Goal: Task Accomplishment & Management: Complete application form

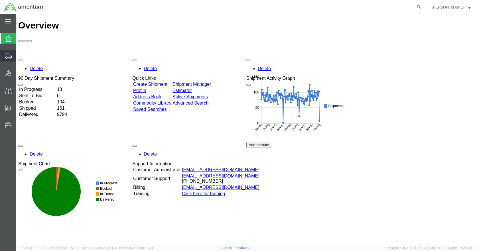
click at [0, 0] on span "Create from Template" at bounding box center [0, 0] width 0 height 0
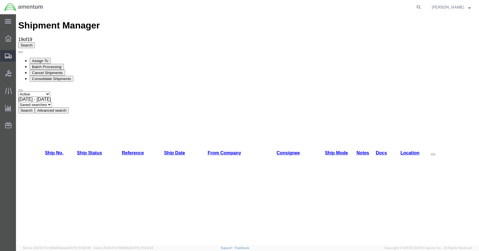
click at [8, 55] on icon at bounding box center [8, 56] width 7 height 5
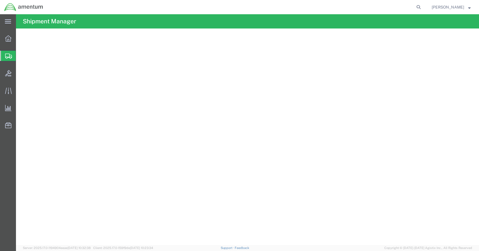
click at [0, 0] on span "Create Shipment" at bounding box center [0, 0] width 0 height 0
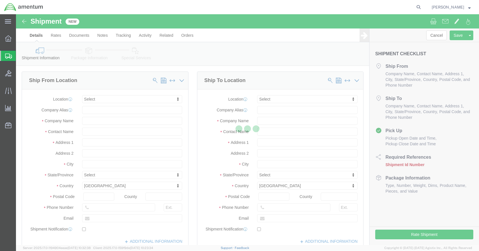
select select
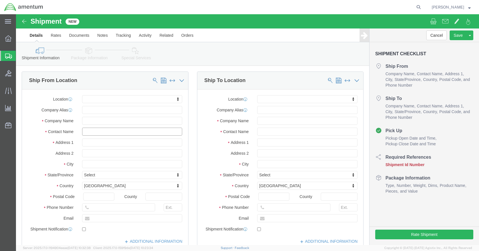
click input "text"
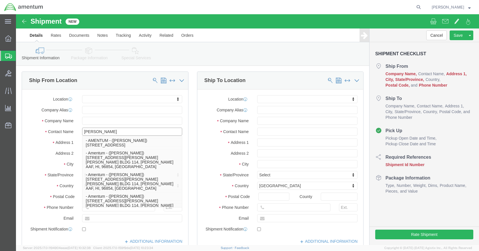
type input "[PERSON_NAME]"
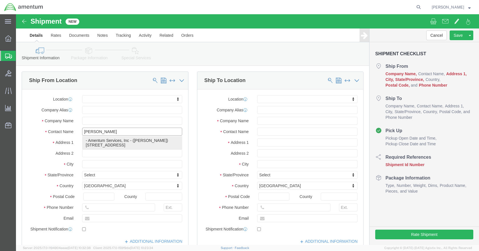
click p "- Amentum Services, Inc - ([PERSON_NAME]) [STREET_ADDRESS]"
select select
type input "[STREET_ADDRESS]"
type input "Building 1422"
type input "48045"
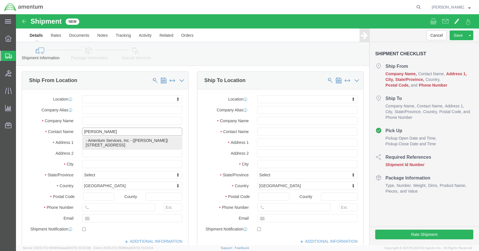
type input "Amentum Services, Inc"
type input "[PERSON_NAME]"
type input "Selfridge"
select select "MI"
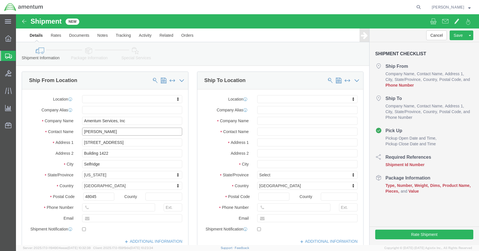
type input "[PERSON_NAME]"
click input "text"
type input "5869542217"
type input "EPL"
select select "49927"
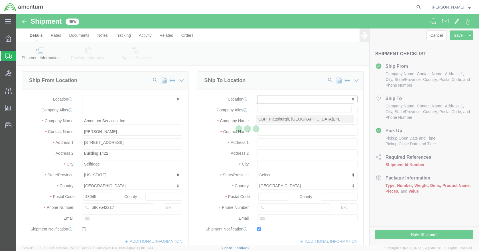
type input "[STREET_ADDRESS][US_STATE]"
type input "12903"
type input "[PHONE_NUMBER]"
type input "[PERSON_NAME][EMAIL_ADDRESS][PERSON_NAME][DOMAIN_NAME]"
checkbox input "true"
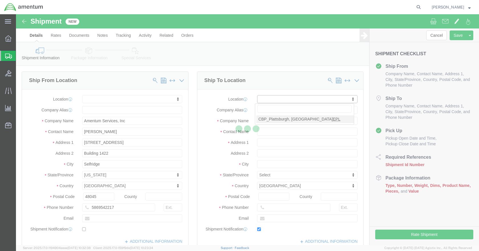
type input "Amentum Services, Inc"
type input "[PERSON_NAME]"
type input "[GEOGRAPHIC_DATA]"
select select "NY"
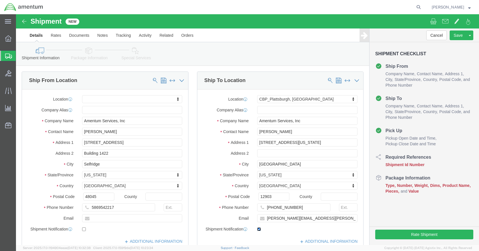
click input "checkbox"
checkbox input "false"
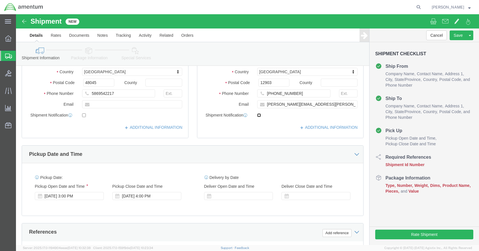
scroll to position [199, 0]
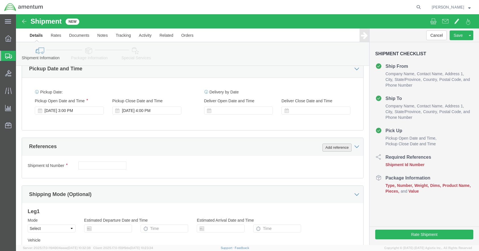
click button "Add reference"
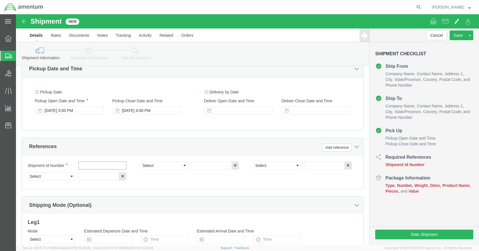
click input "text"
type input "TOOL LOAN"
type input "CBP"
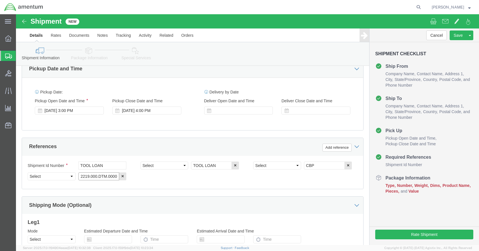
type input "6118.03.03.2219.000.DTM.0000"
click select "Select Account Type Activity ID Airline Appointment Number ASN Batch Request # …"
select select "PROJNUM"
click select "Select Account Type Activity ID Airline Appointment Number ASN Batch Request # …"
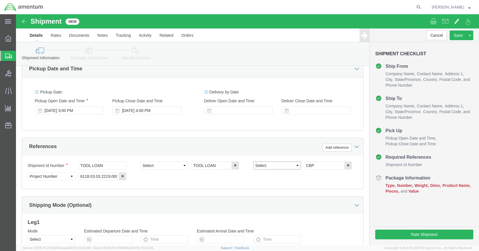
click select "Select Account Type Activity ID Airline Appointment Number ASN Batch Request # …"
select select "DEPT"
click select "Select Account Type Activity ID Airline Appointment Number ASN Batch Request # …"
select select "CUSTREF"
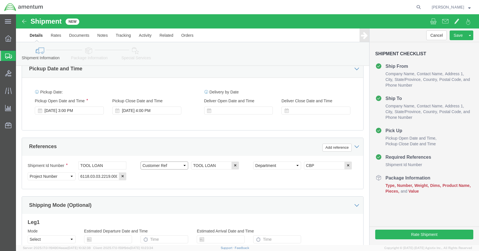
click select "Select Account Type Activity ID Airline Appointment Number ASN Batch Request # …"
click icon
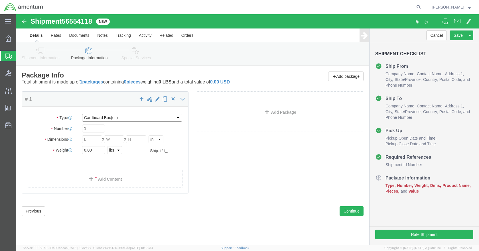
click select "Select BCK Boxes Bale(s) Basket(s) Bolt(s) Bottle(s) Buckets Bulk Bundle(s) Can…"
select select "SBX"
click select "Select BCK Boxes Bale(s) Basket(s) Bolt(s) Bottle(s) Buckets Bulk Bundle(s) Can…"
type input "12.25"
type input "11.00"
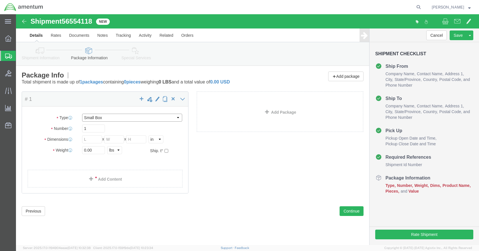
type input "1.50"
click input "0.00"
type input "1"
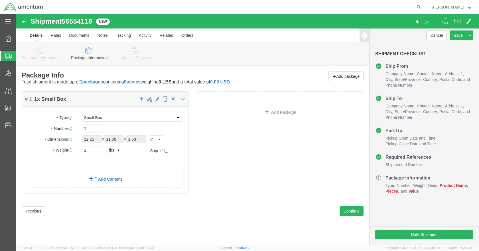
click span
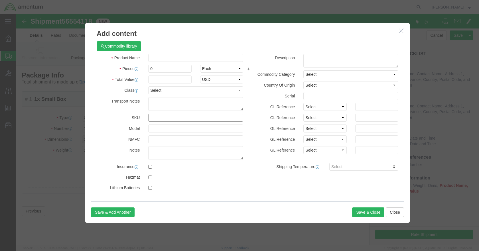
click input "text"
type input "350A96-3203-22"
click td "Name: [PERSON_NAME],MGB PLANET GEAR"
select select "USD"
type input "SHIM,MGB PLANET GEAR"
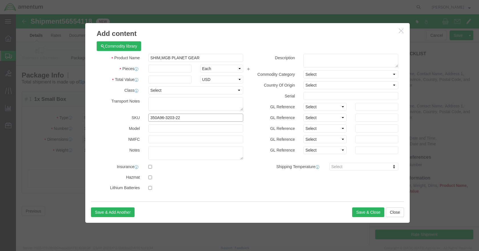
type input "350A96-3203-22"
click input "text"
type input "1"
type input "3000"
click button "Save & Close"
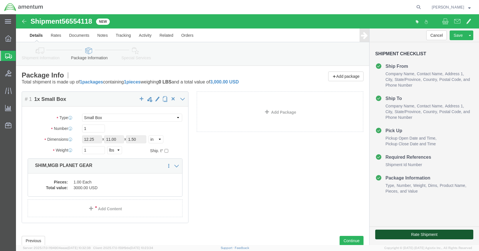
click button "Rate Shipment"
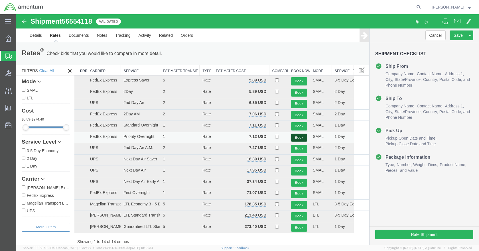
click at [294, 137] on button "Book" at bounding box center [299, 138] width 16 height 8
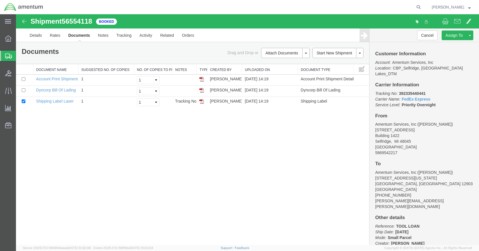
drag, startPoint x: 201, startPoint y: 101, endPoint x: 205, endPoint y: 118, distance: 17.8
click at [201, 101] on img at bounding box center [201, 101] width 5 height 5
click at [202, 90] on img at bounding box center [201, 90] width 5 height 5
